Goal: Ask a question

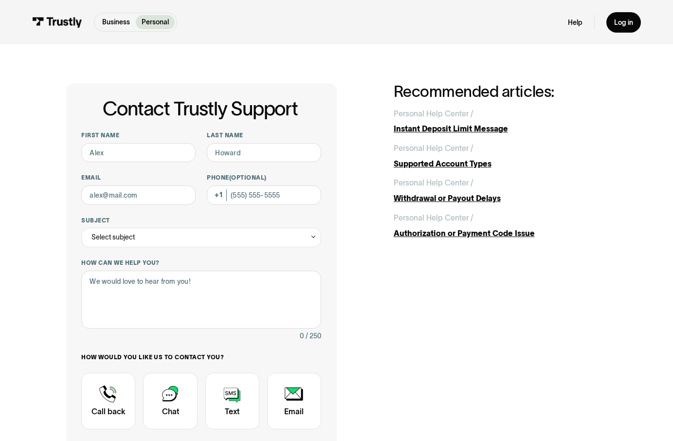
click at [211, 55] on div "Contact Trustly Support First name Last name Email Phone (Optional) Subject Sel…" at bounding box center [336, 304] width 635 height 521
click at [359, 23] on div "Business Personal Business Personal Help Log in Business Personal Help Log in" at bounding box center [336, 22] width 609 height 44
